Goal: Information Seeking & Learning: Learn about a topic

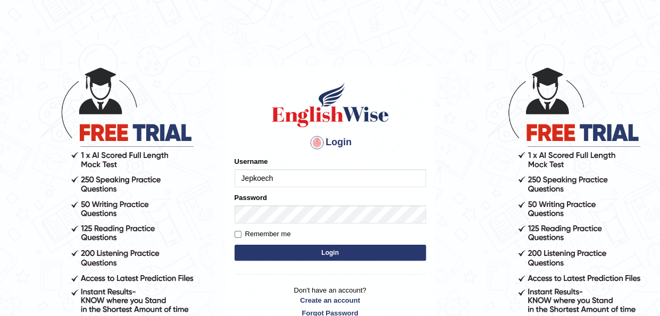
click at [268, 250] on button "Login" at bounding box center [329, 252] width 191 height 16
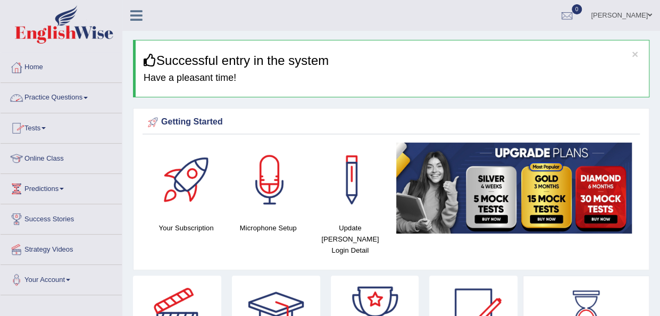
click at [88, 98] on span at bounding box center [85, 98] width 4 height 2
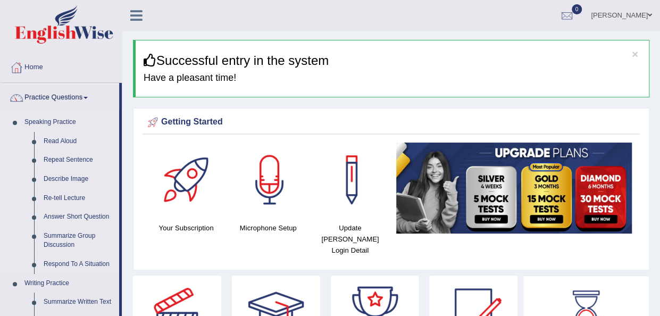
click at [63, 144] on link "Read Aloud" at bounding box center [79, 141] width 80 height 19
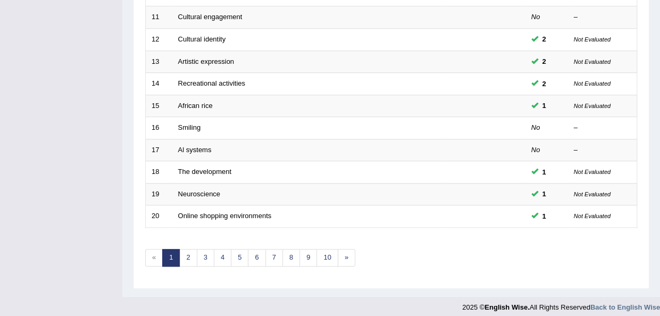
scroll to position [383, 0]
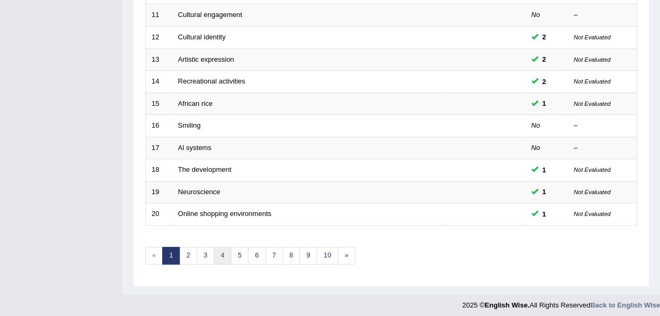
click at [222, 251] on link "4" at bounding box center [223, 256] width 18 height 18
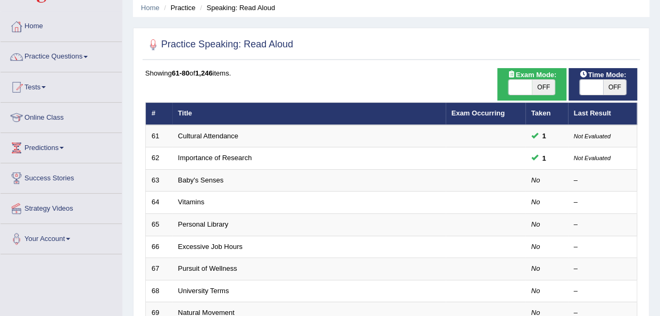
scroll to position [43, 0]
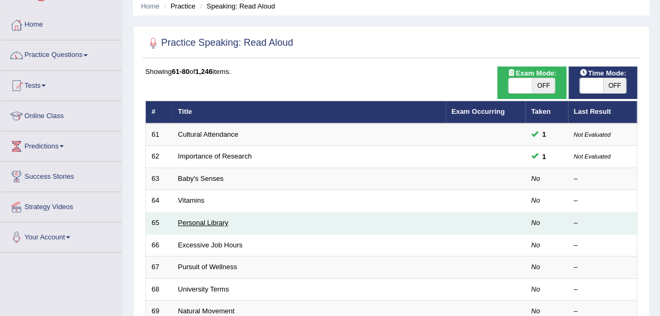
click at [201, 222] on link "Personal Library" at bounding box center [203, 222] width 50 height 8
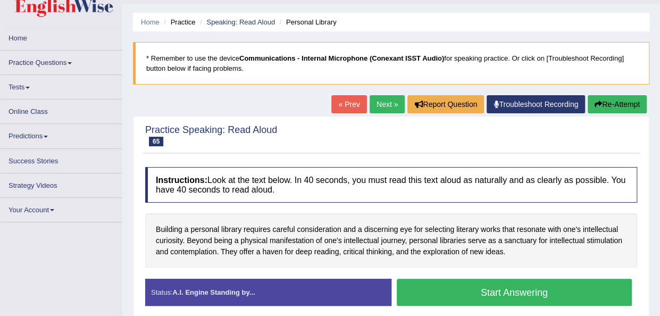
scroll to position [56, 0]
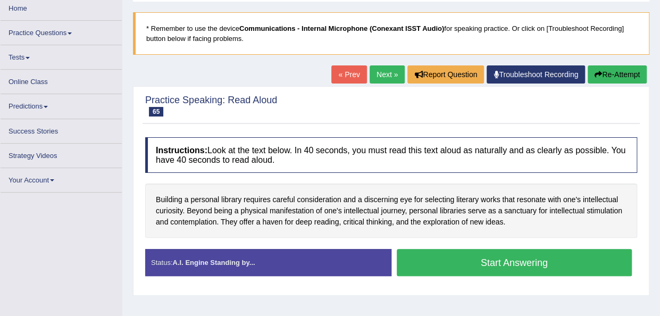
click at [276, 15] on blockquote "* Remember to use the device Communications - Internal Microphone (Conexant ISS…" at bounding box center [391, 33] width 516 height 43
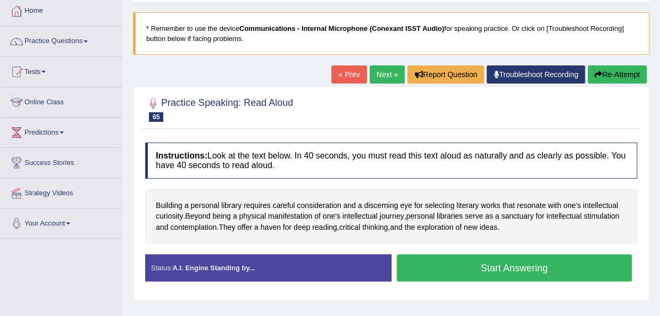
click at [385, 76] on link "Next »" at bounding box center [386, 74] width 35 height 18
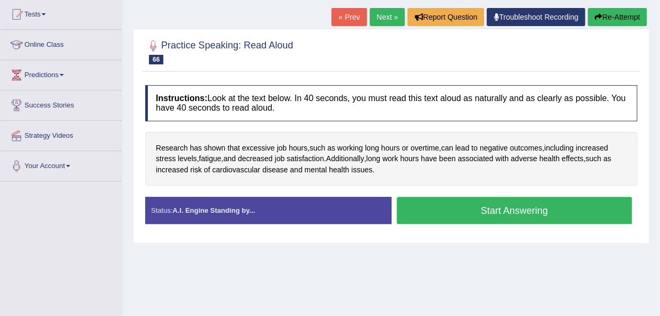
scroll to position [149, 0]
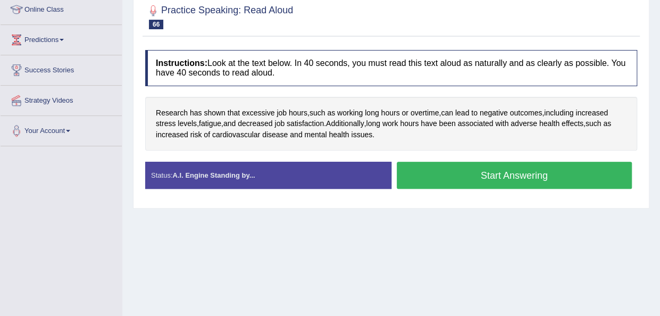
click at [428, 163] on button "Start Answering" at bounding box center [513, 175] width 235 height 27
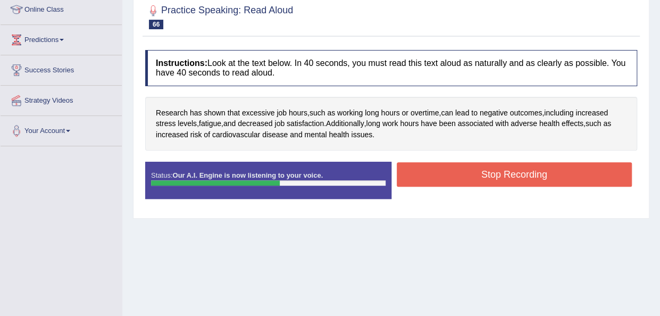
click at [427, 172] on button "Stop Recording" at bounding box center [513, 174] width 235 height 24
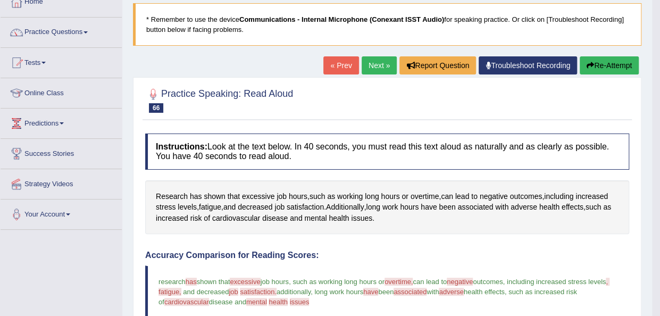
scroll to position [64, 0]
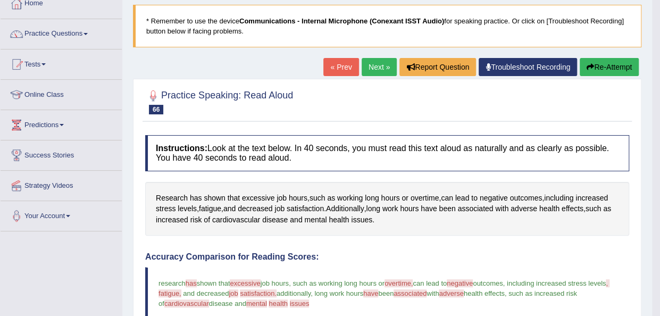
click at [368, 68] on link "Next »" at bounding box center [378, 67] width 35 height 18
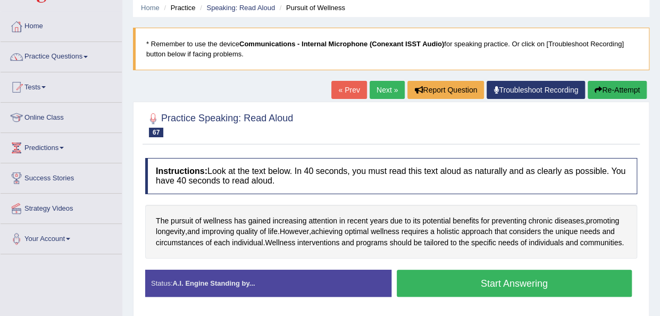
scroll to position [43, 0]
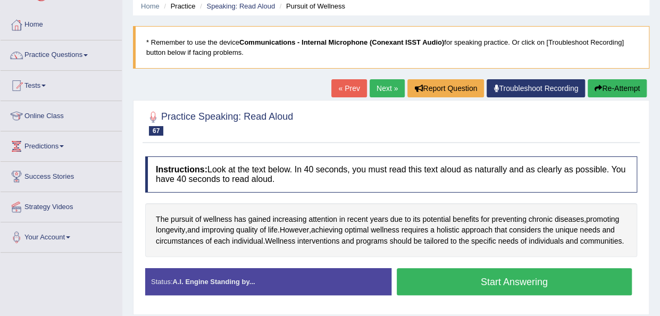
click at [343, 83] on link "« Prev" at bounding box center [348, 88] width 35 height 18
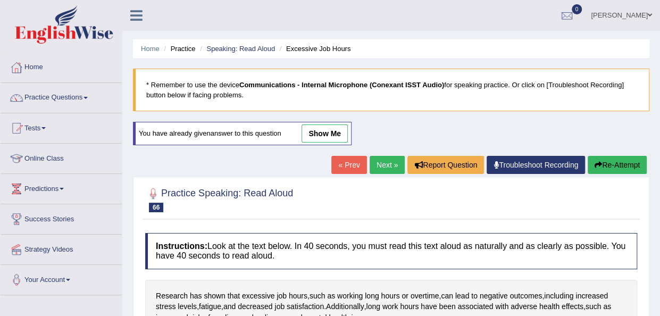
click at [379, 163] on link "Next »" at bounding box center [386, 165] width 35 height 18
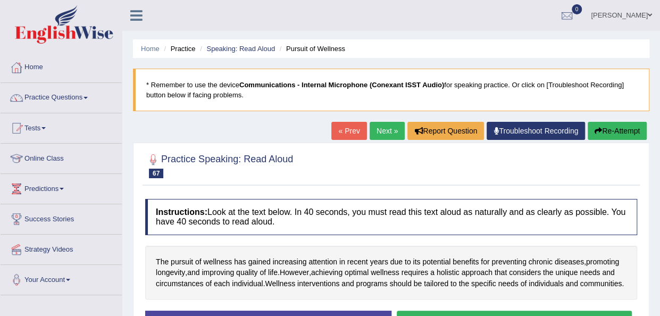
click at [379, 133] on link "Next »" at bounding box center [386, 131] width 35 height 18
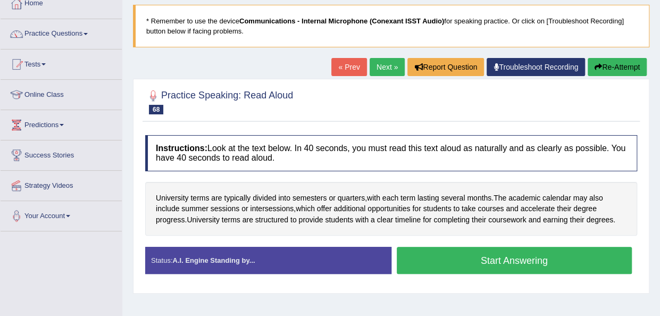
scroll to position [85, 0]
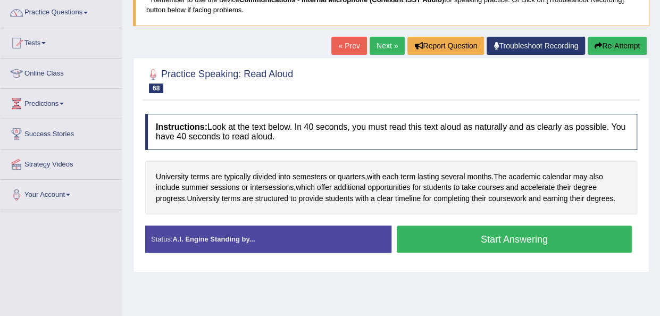
click at [436, 239] on button "Start Answering" at bounding box center [513, 238] width 235 height 27
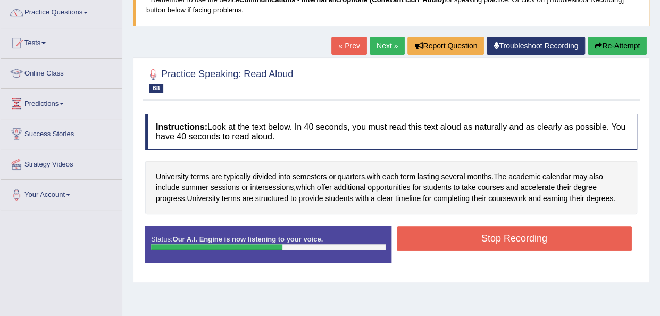
click at [436, 239] on button "Stop Recording" at bounding box center [513, 238] width 235 height 24
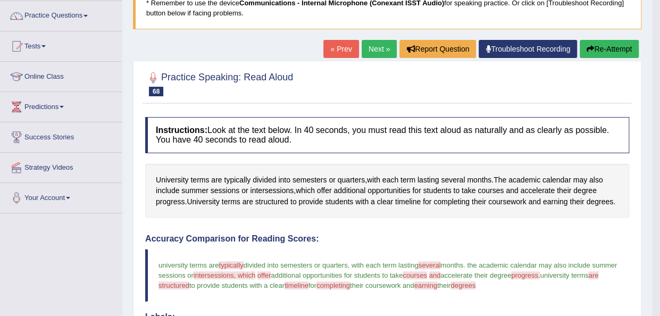
scroll to position [0, 0]
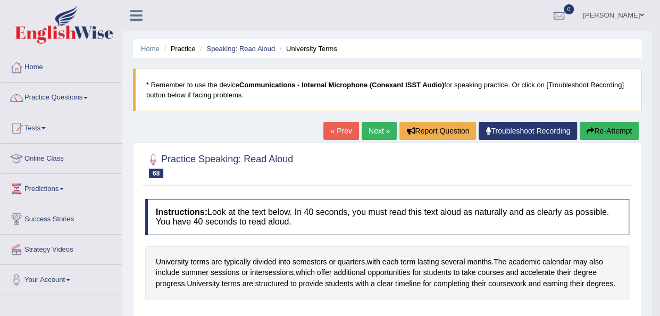
click at [370, 131] on link "Next »" at bounding box center [378, 131] width 35 height 18
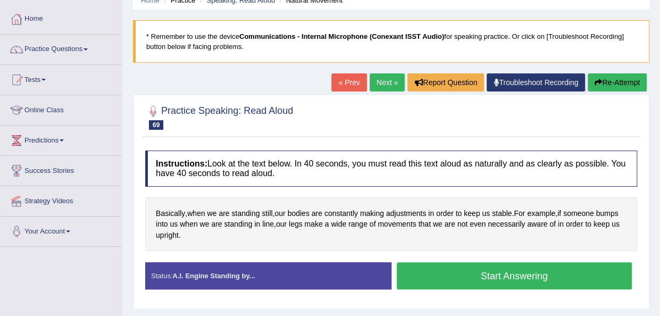
scroll to position [86, 0]
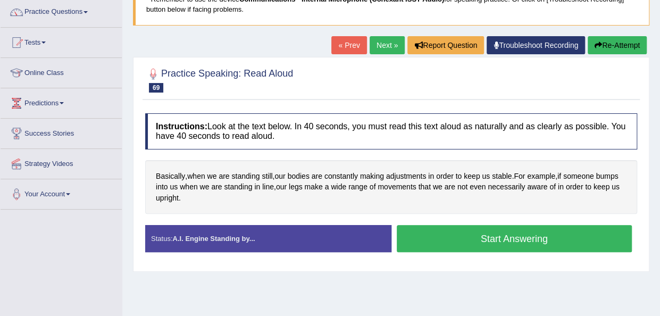
click at [437, 242] on button "Start Answering" at bounding box center [513, 238] width 235 height 27
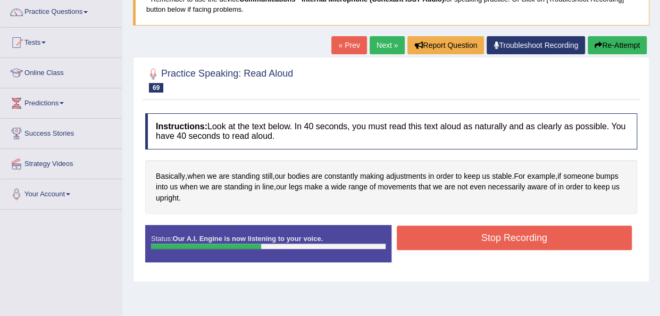
click at [437, 242] on button "Stop Recording" at bounding box center [513, 237] width 235 height 24
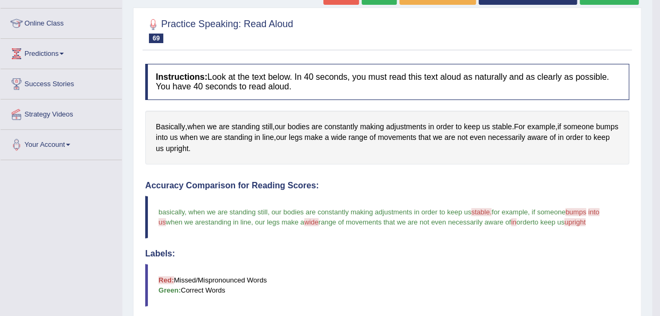
scroll to position [107, 0]
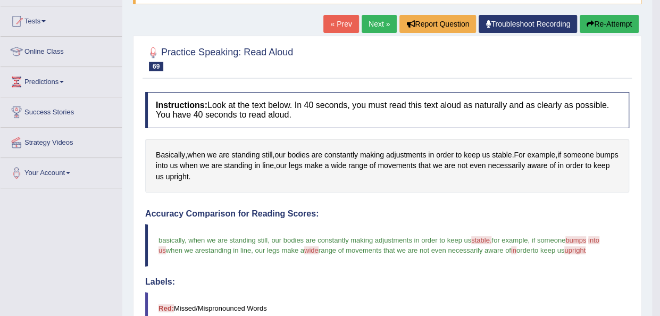
click at [373, 21] on link "Next »" at bounding box center [378, 24] width 35 height 18
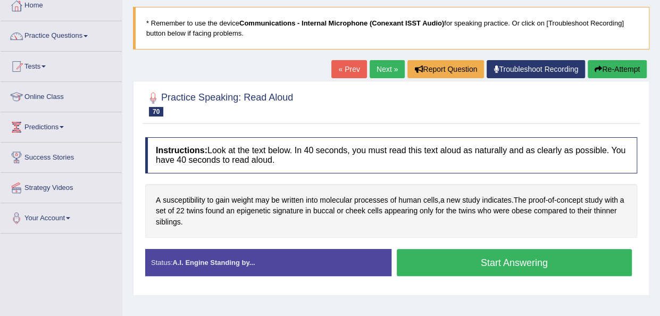
scroll to position [64, 0]
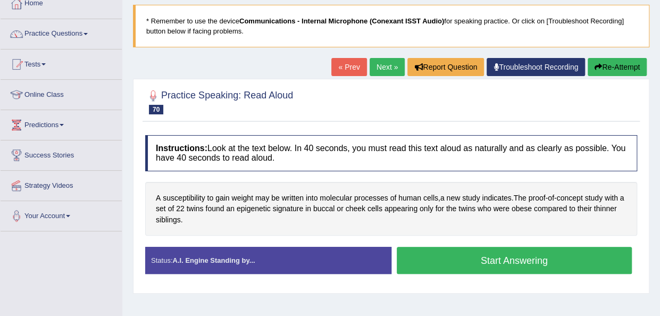
click at [372, 62] on link "Next »" at bounding box center [386, 67] width 35 height 18
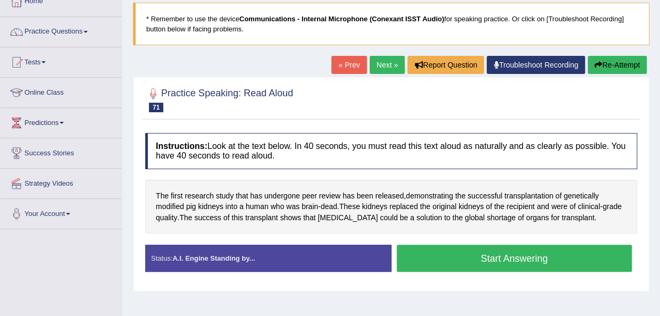
scroll to position [64, 0]
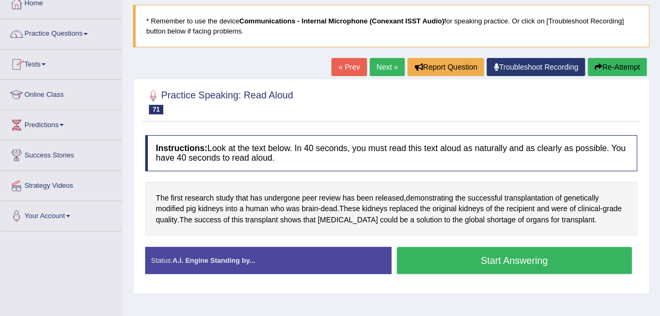
click at [89, 35] on link "Practice Questions" at bounding box center [61, 32] width 121 height 27
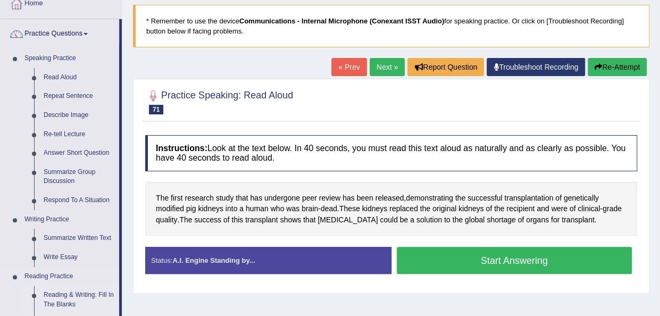
click at [78, 291] on link "Reading & Writing: Fill In The Blanks" at bounding box center [79, 299] width 80 height 28
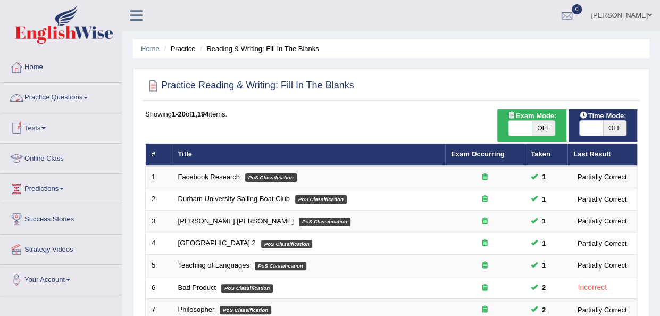
click at [88, 97] on span at bounding box center [85, 98] width 4 height 2
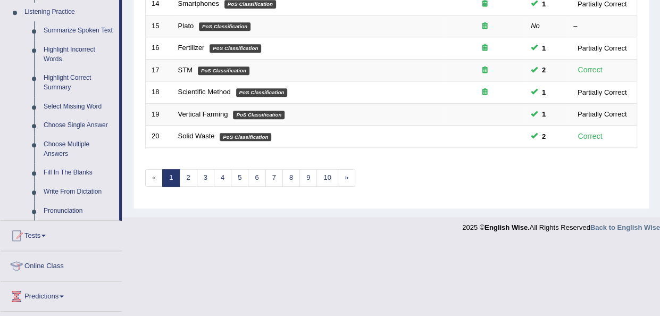
scroll to position [489, 0]
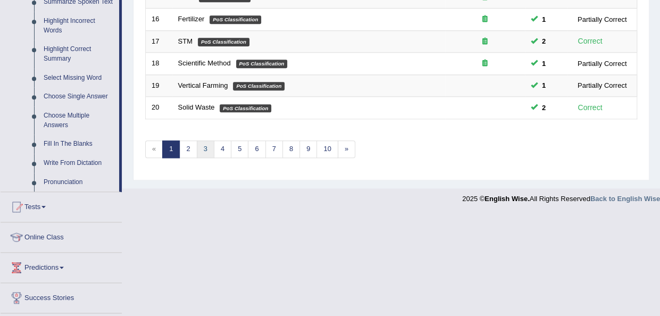
click at [201, 145] on link "3" at bounding box center [206, 149] width 18 height 18
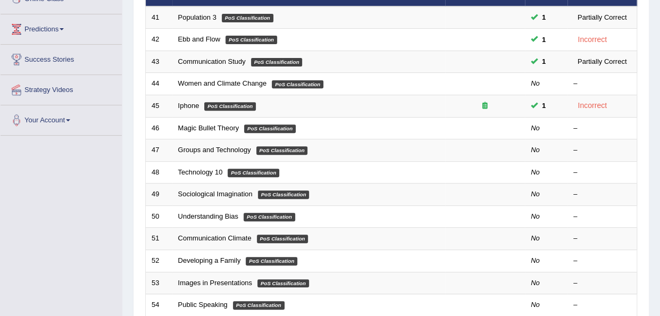
scroll to position [170, 0]
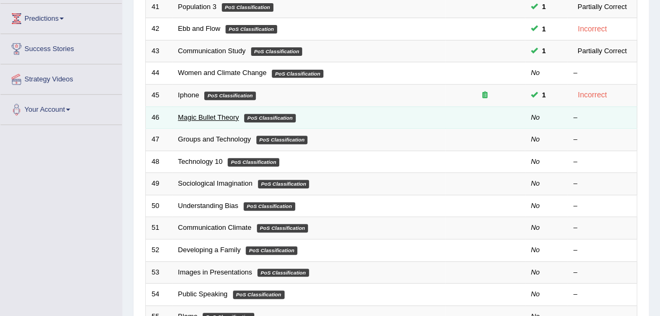
click at [206, 115] on link "Magic Bullet Theory" at bounding box center [208, 117] width 61 height 8
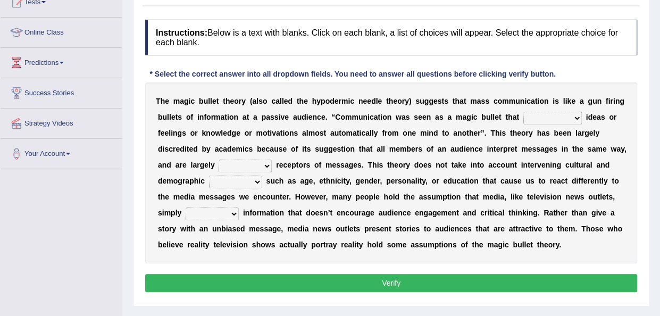
scroll to position [123, 0]
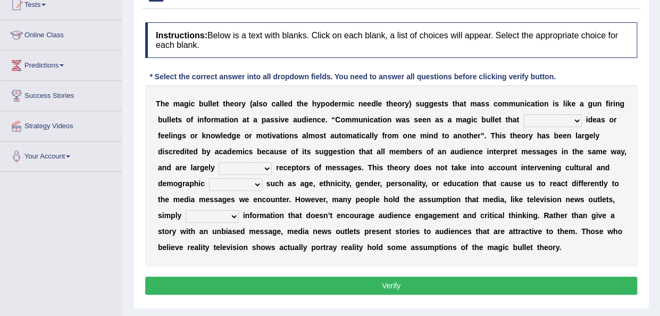
click at [576, 119] on select "transported translated transferred transformed" at bounding box center [552, 120] width 58 height 13
select select "transformed"
click at [523, 114] on select "transported translated transferred transformed" at bounding box center [552, 120] width 58 height 13
click at [261, 168] on select "negative active positive passive" at bounding box center [244, 168] width 53 height 13
select select "negative"
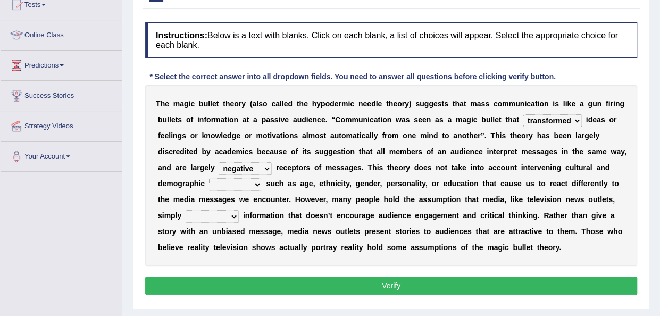
click at [218, 162] on select "negative active positive passive" at bounding box center [244, 168] width 53 height 13
click at [255, 184] on select "variables varies varieties variations" at bounding box center [235, 184] width 53 height 13
select select "varieties"
click at [209, 178] on select "variables varies varieties variations" at bounding box center [235, 184] width 53 height 13
click at [226, 215] on select "respond resume release request" at bounding box center [211, 216] width 53 height 13
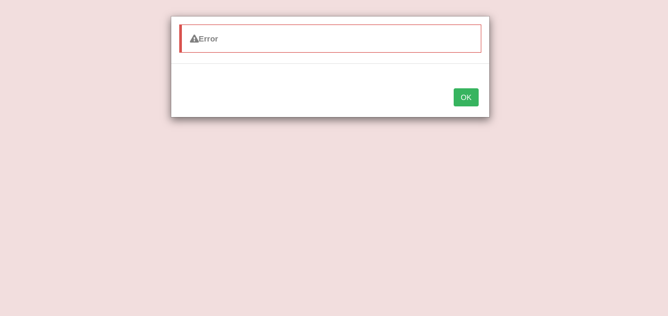
click at [466, 98] on button "OK" at bounding box center [465, 97] width 24 height 18
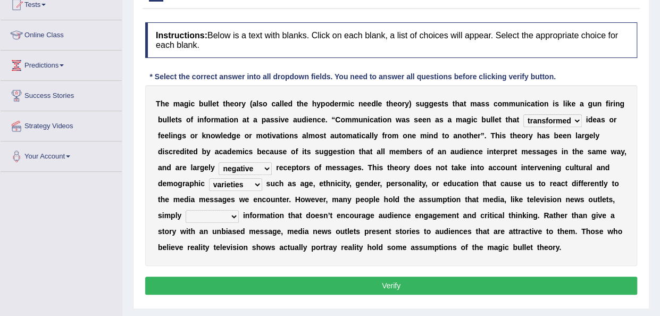
click at [232, 218] on select "respond resume release request" at bounding box center [211, 216] width 53 height 13
select select "release"
click at [185, 210] on select "respond resume release request" at bounding box center [211, 216] width 53 height 13
click at [324, 279] on button "Verify" at bounding box center [391, 285] width 492 height 18
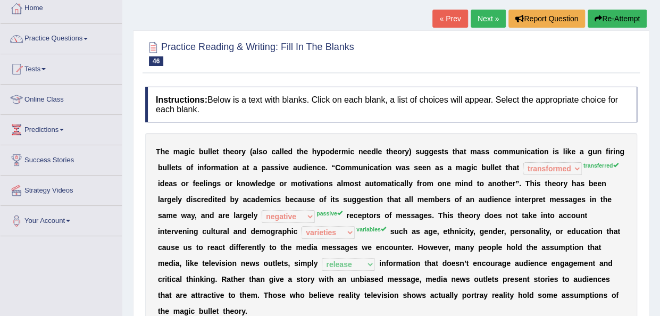
scroll to position [38, 0]
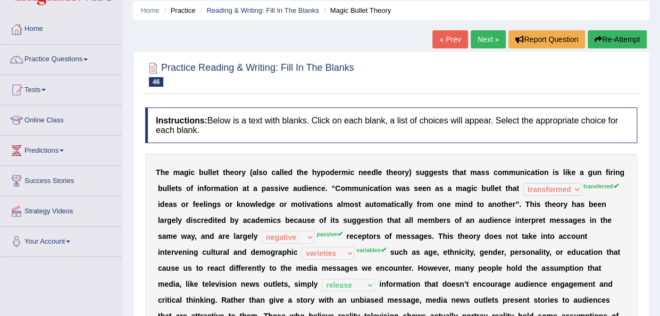
click at [478, 41] on link "Next »" at bounding box center [487, 39] width 35 height 18
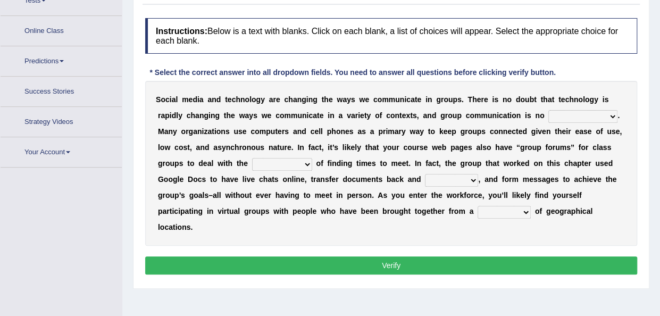
scroll to position [147, 0]
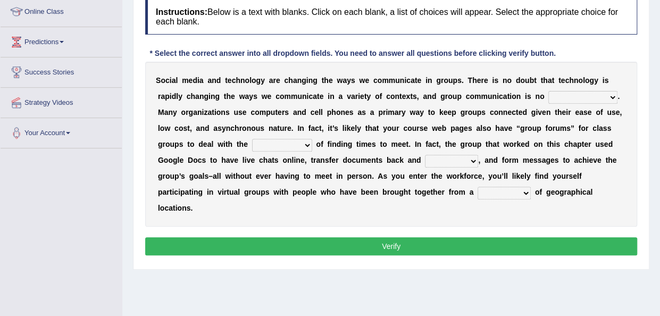
click at [608, 95] on select "exception exemplification extradition excursion" at bounding box center [582, 97] width 69 height 13
